Goal: Find specific page/section

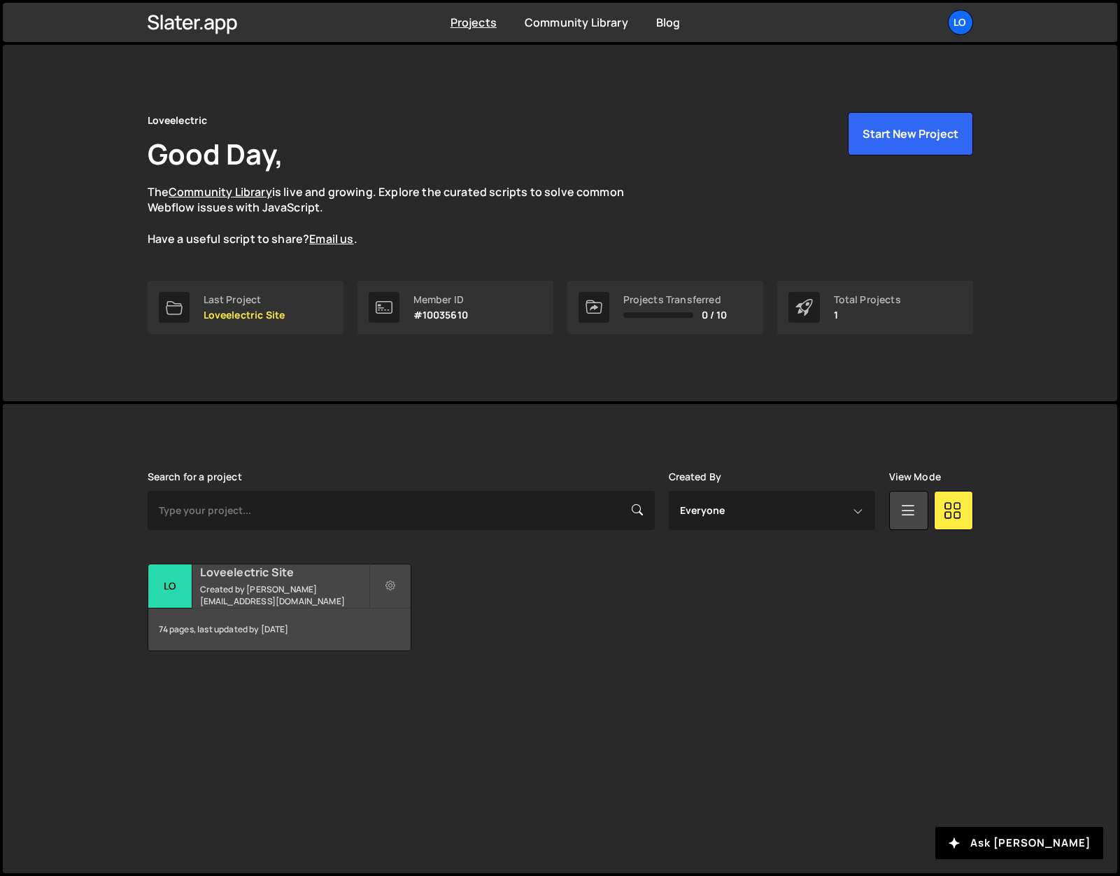
click at [256, 575] on h2 "Loveelectric Site" at bounding box center [284, 571] width 169 height 15
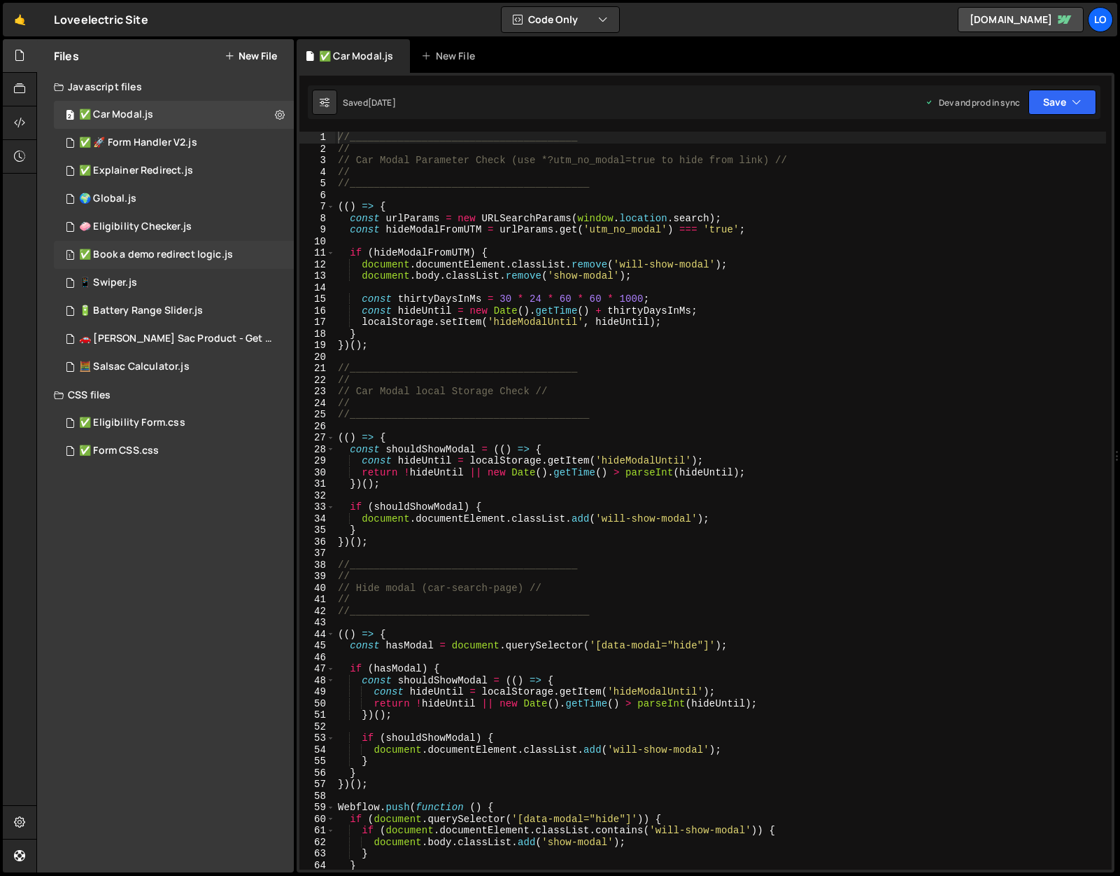
click at [195, 253] on div "✅ Book a demo redirect logic.js" at bounding box center [156, 254] width 154 height 13
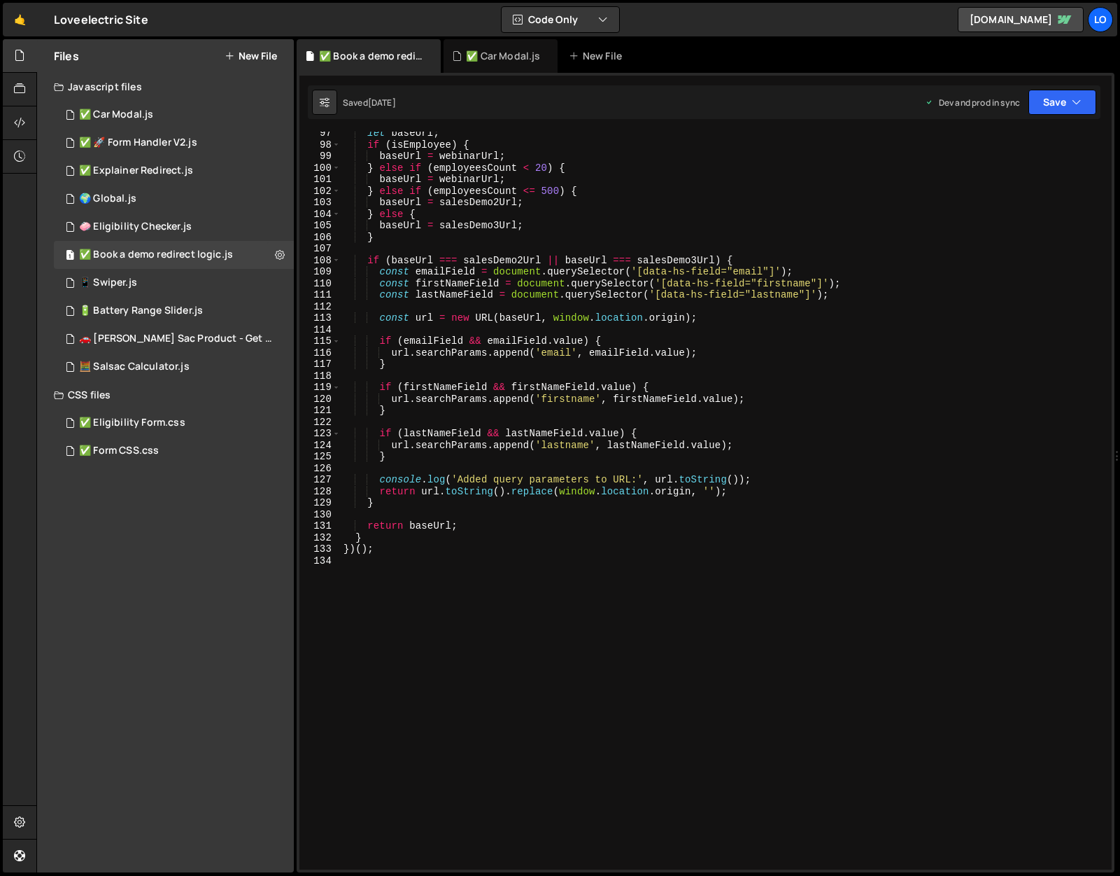
scroll to position [1123, 0]
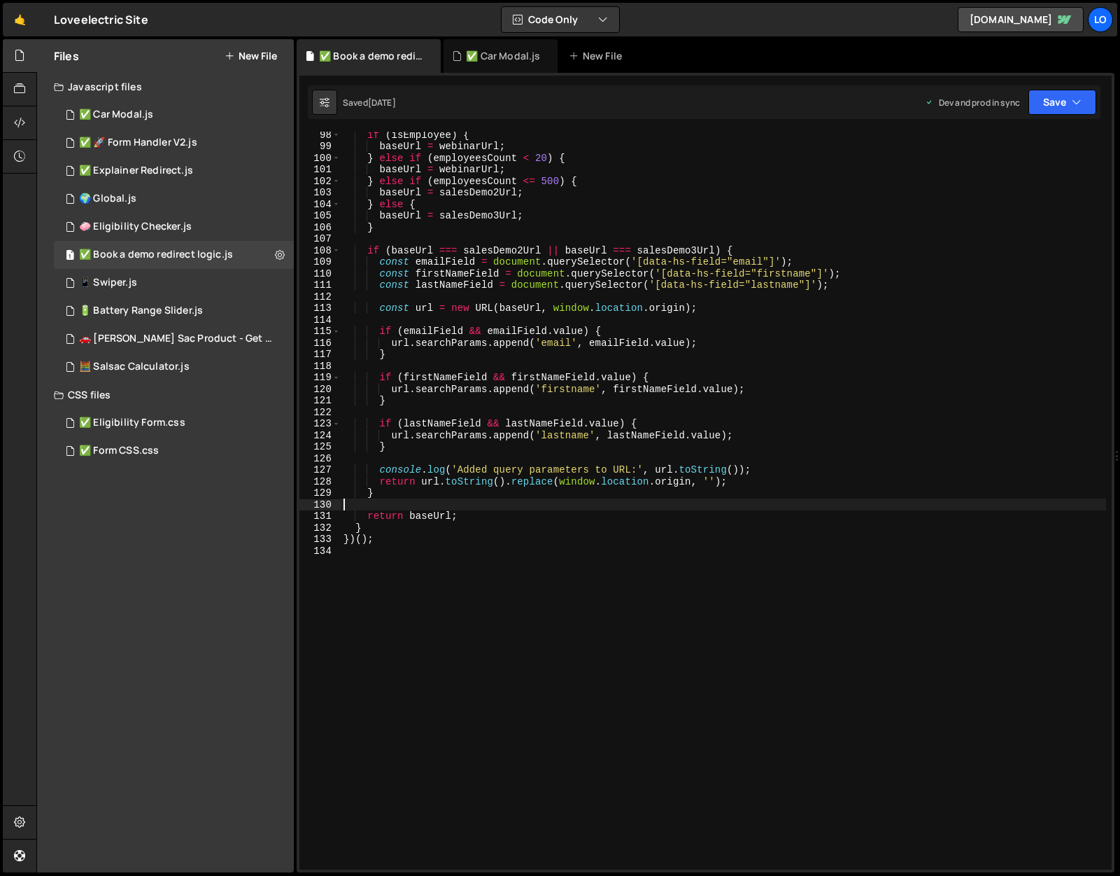
click at [505, 508] on div "if ( isEmployee ) { baseUrl = webinarUrl ; } else if ( employeesCount < 20 ) { …" at bounding box center [724, 509] width 766 height 761
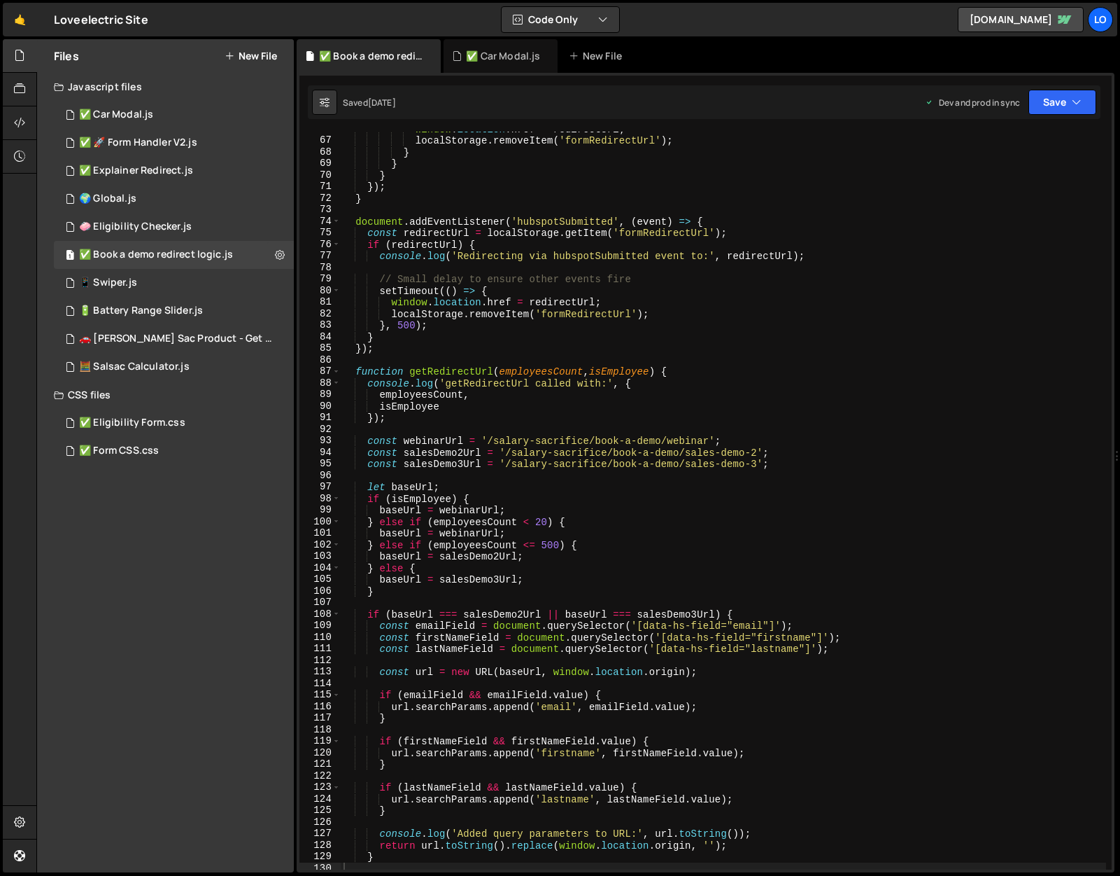
scroll to position [758, 0]
